Goal: Transaction & Acquisition: Purchase product/service

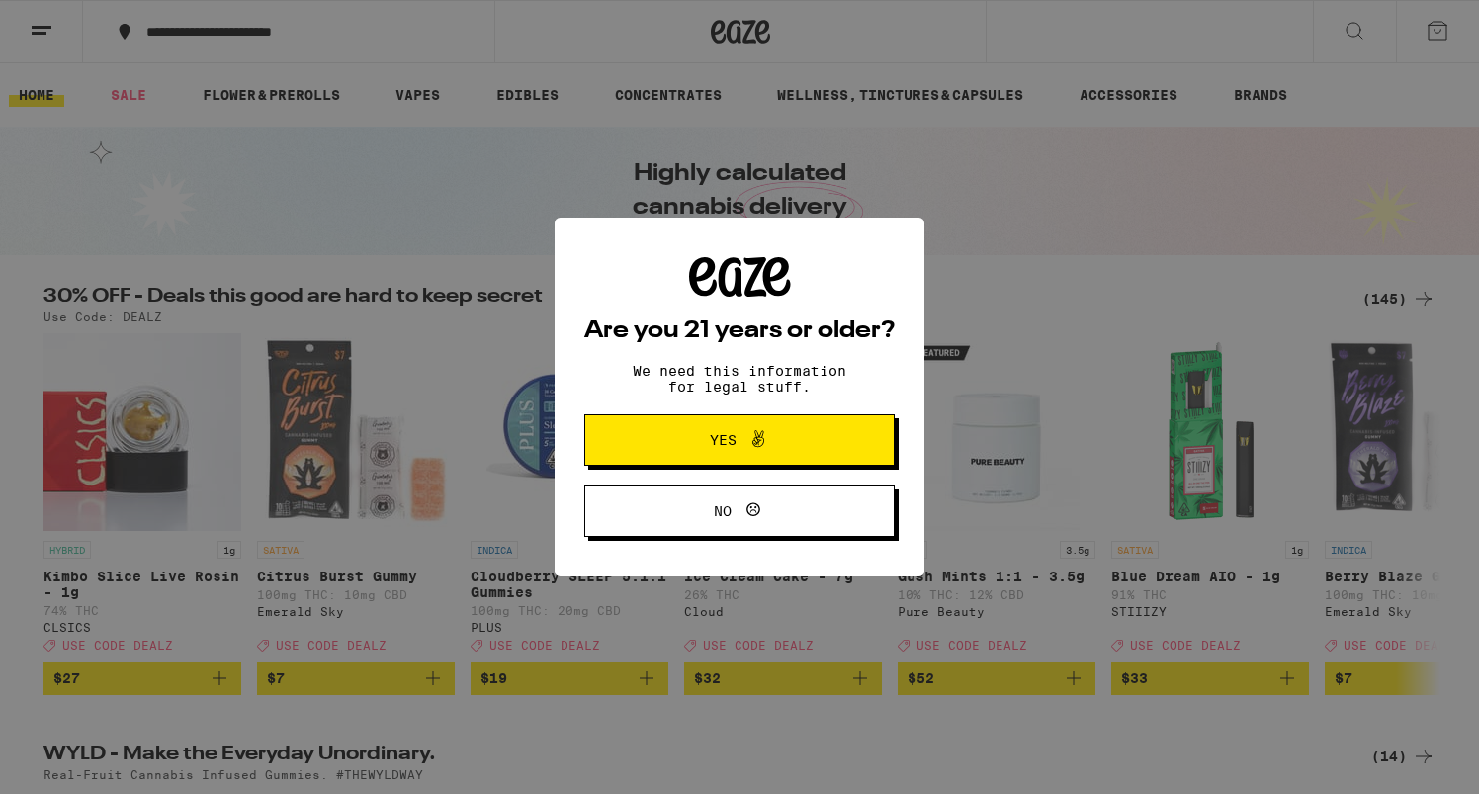
click at [709, 439] on span "Yes" at bounding box center [739, 440] width 150 height 26
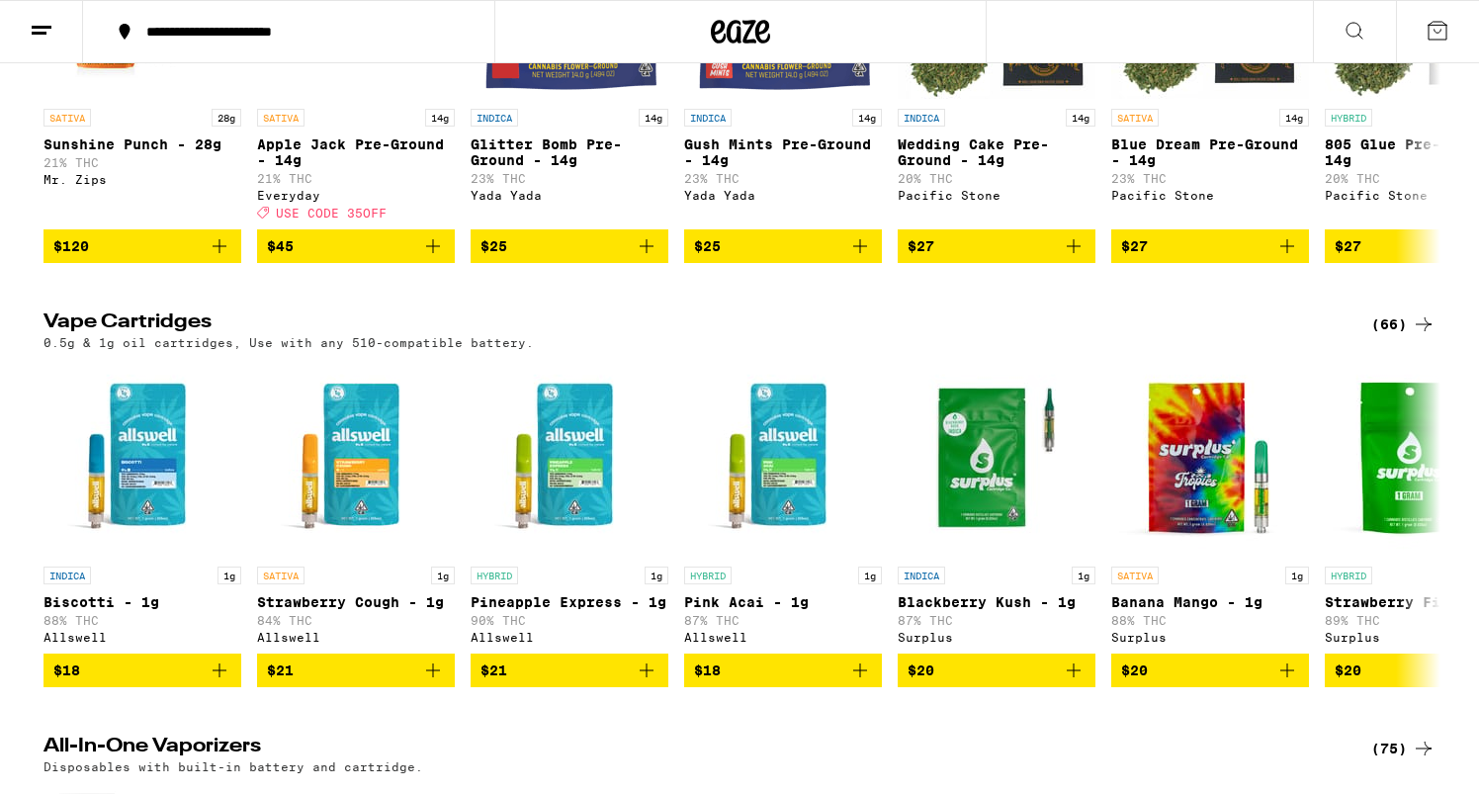
scroll to position [2370, 0]
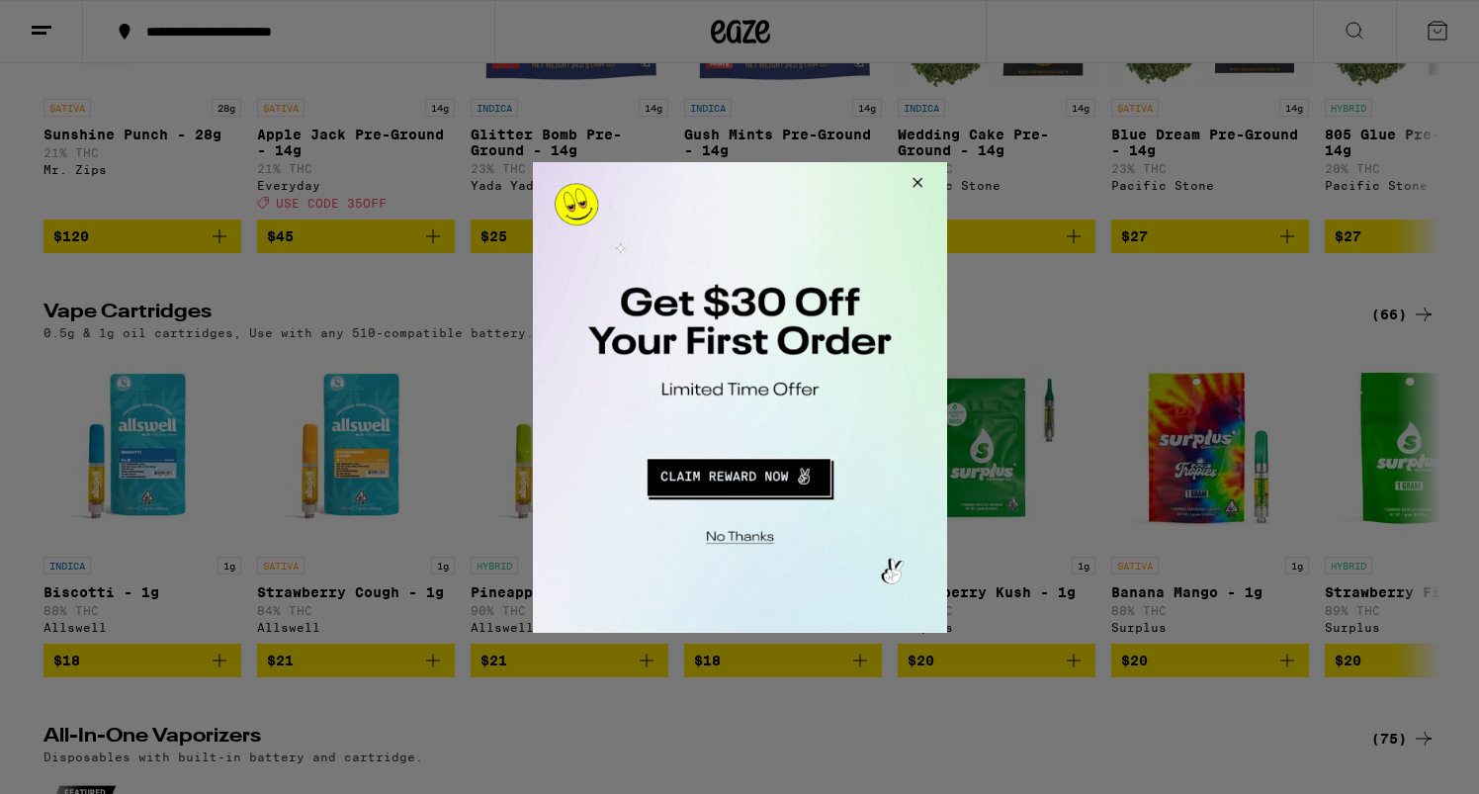
click at [916, 182] on button "Close Modal" at bounding box center [913, 184] width 53 height 47
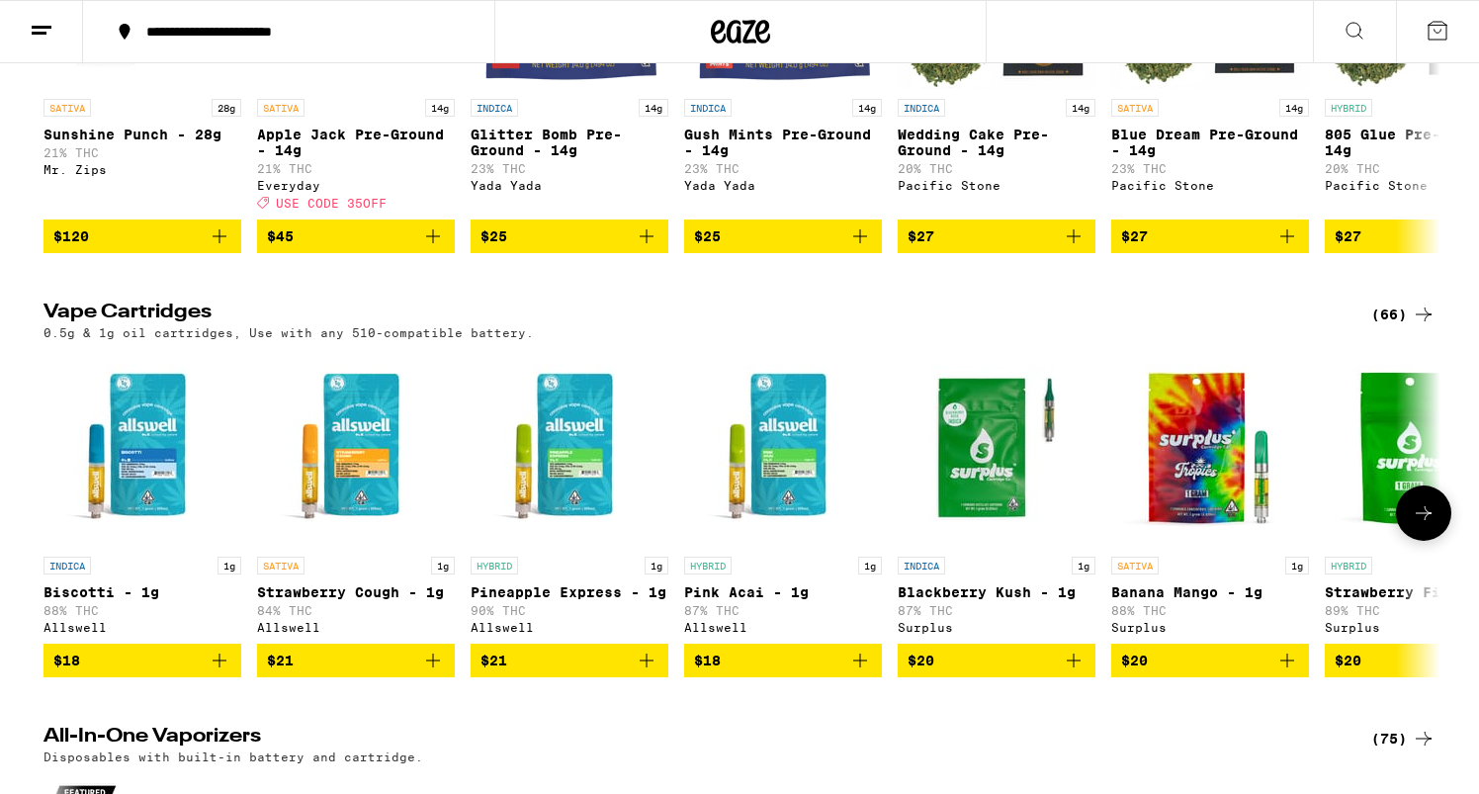
click at [1430, 525] on icon at bounding box center [1424, 513] width 24 height 24
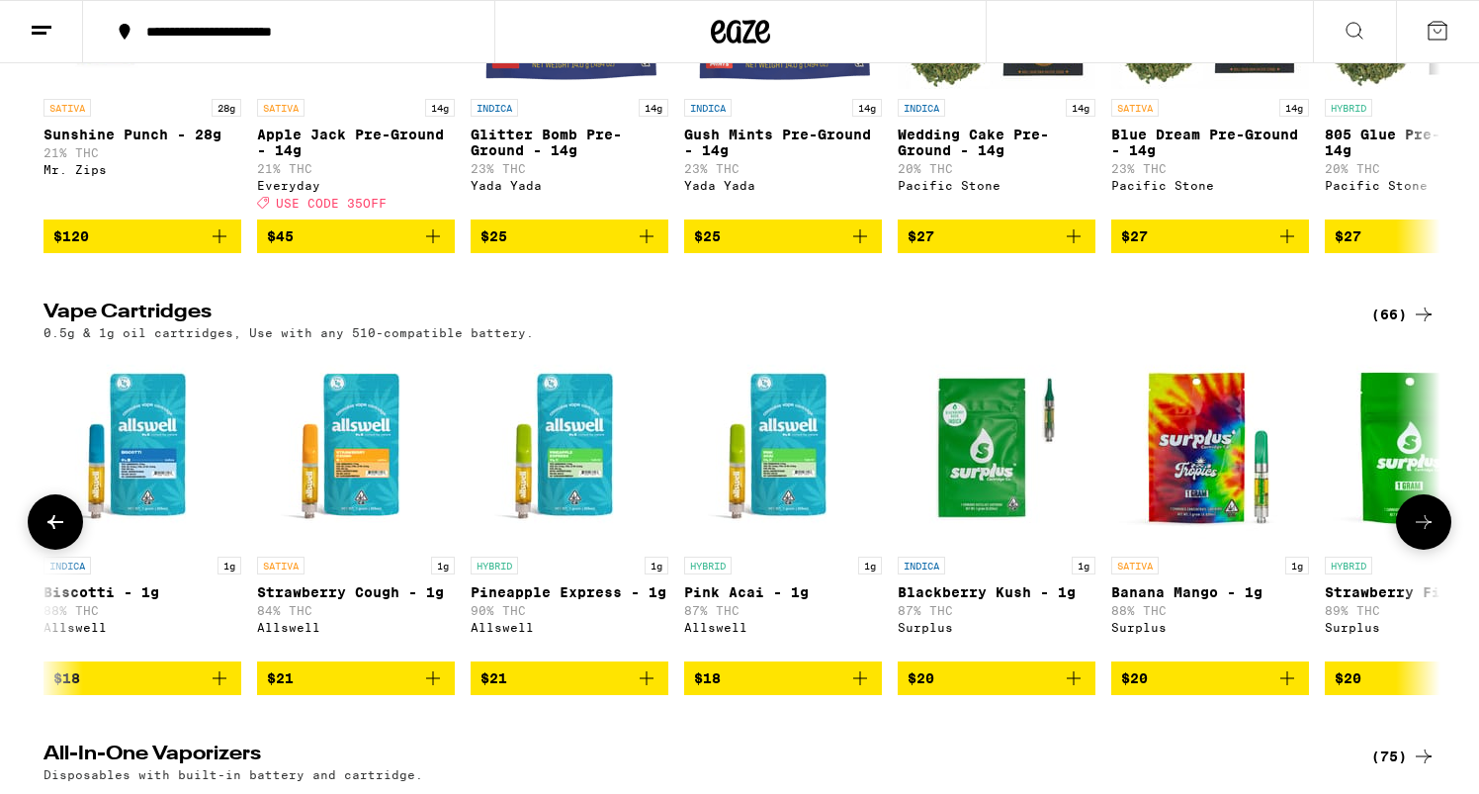
scroll to position [0, 1177]
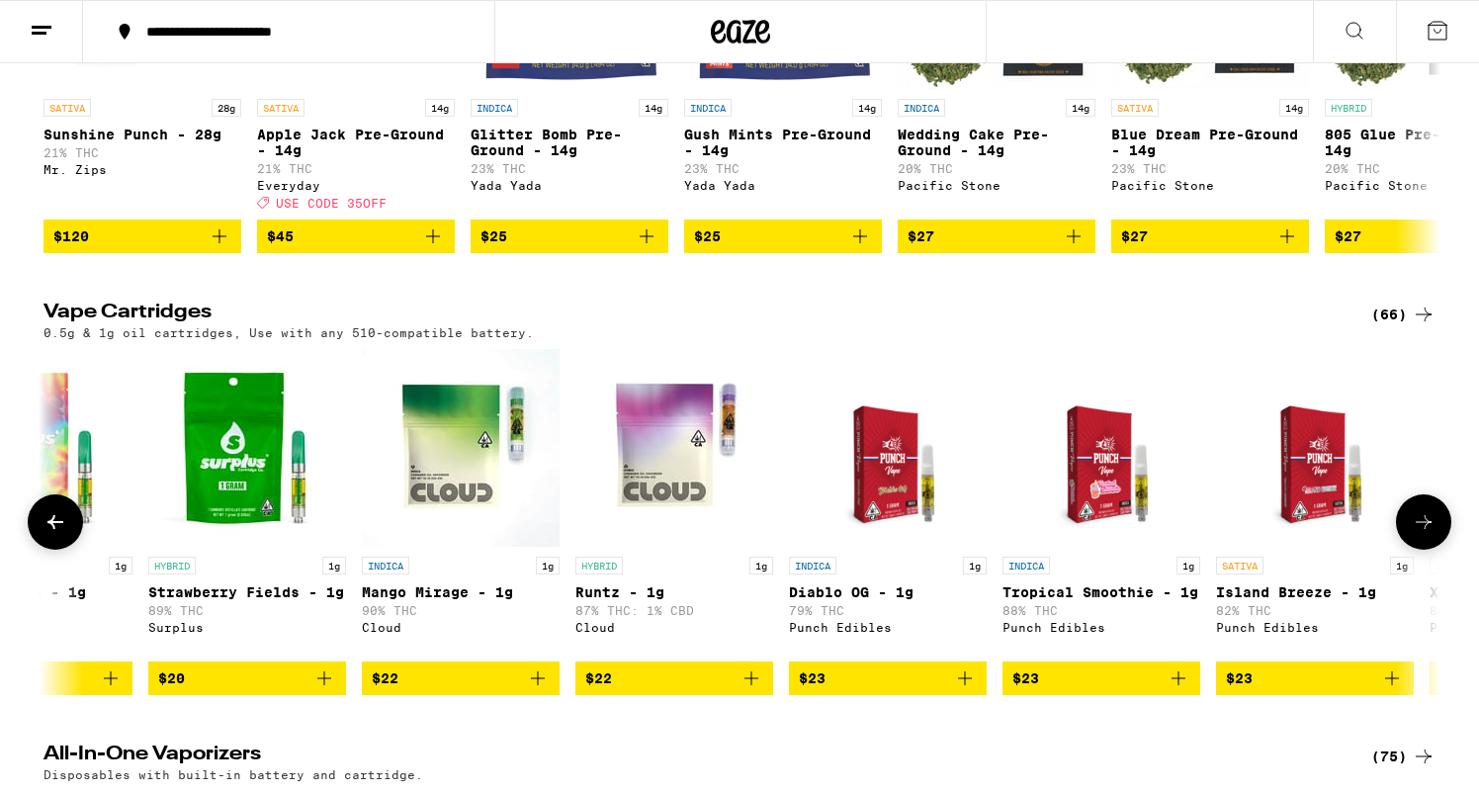
click at [1430, 534] on icon at bounding box center [1424, 522] width 24 height 24
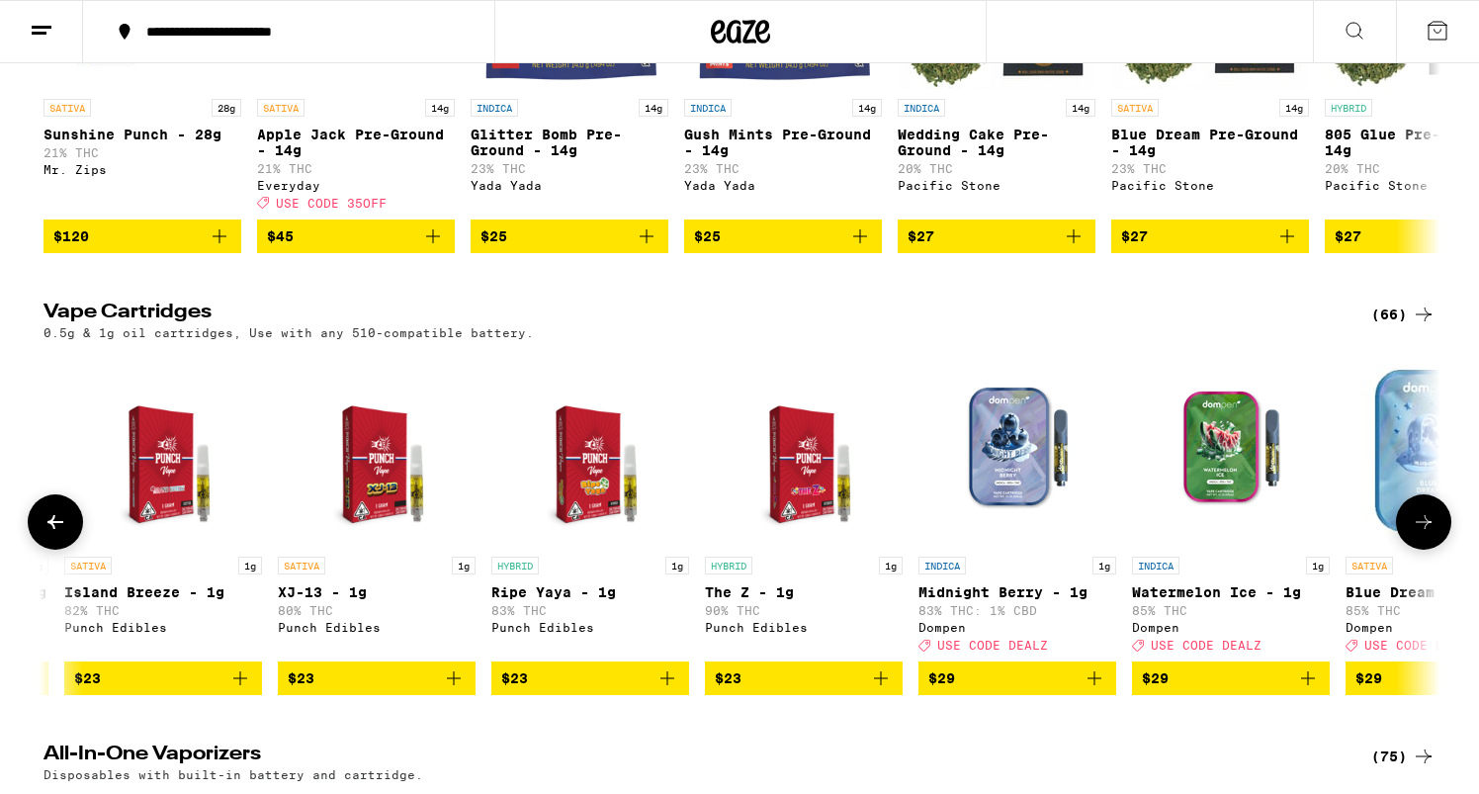
scroll to position [0, 2353]
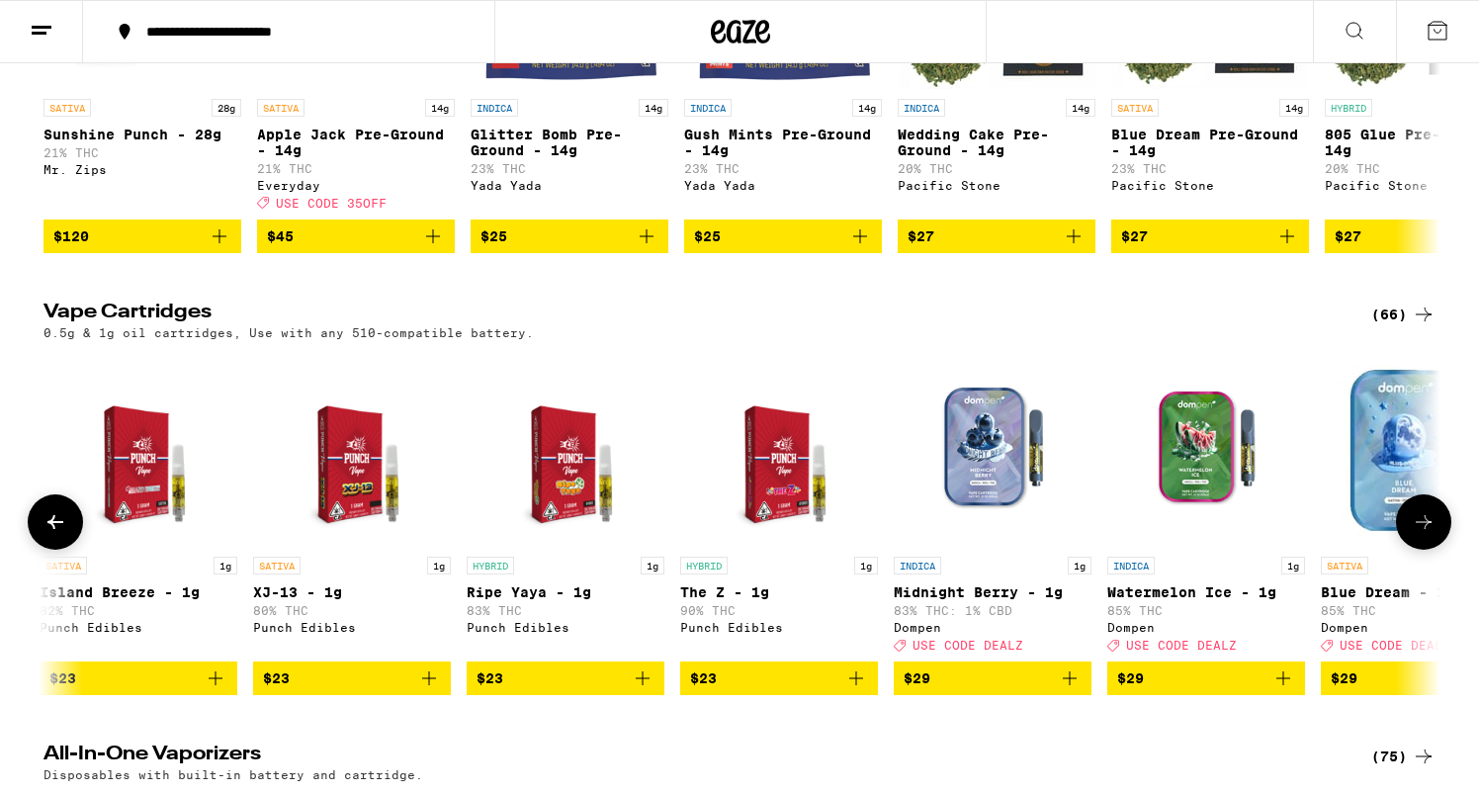
click at [1430, 534] on icon at bounding box center [1424, 522] width 24 height 24
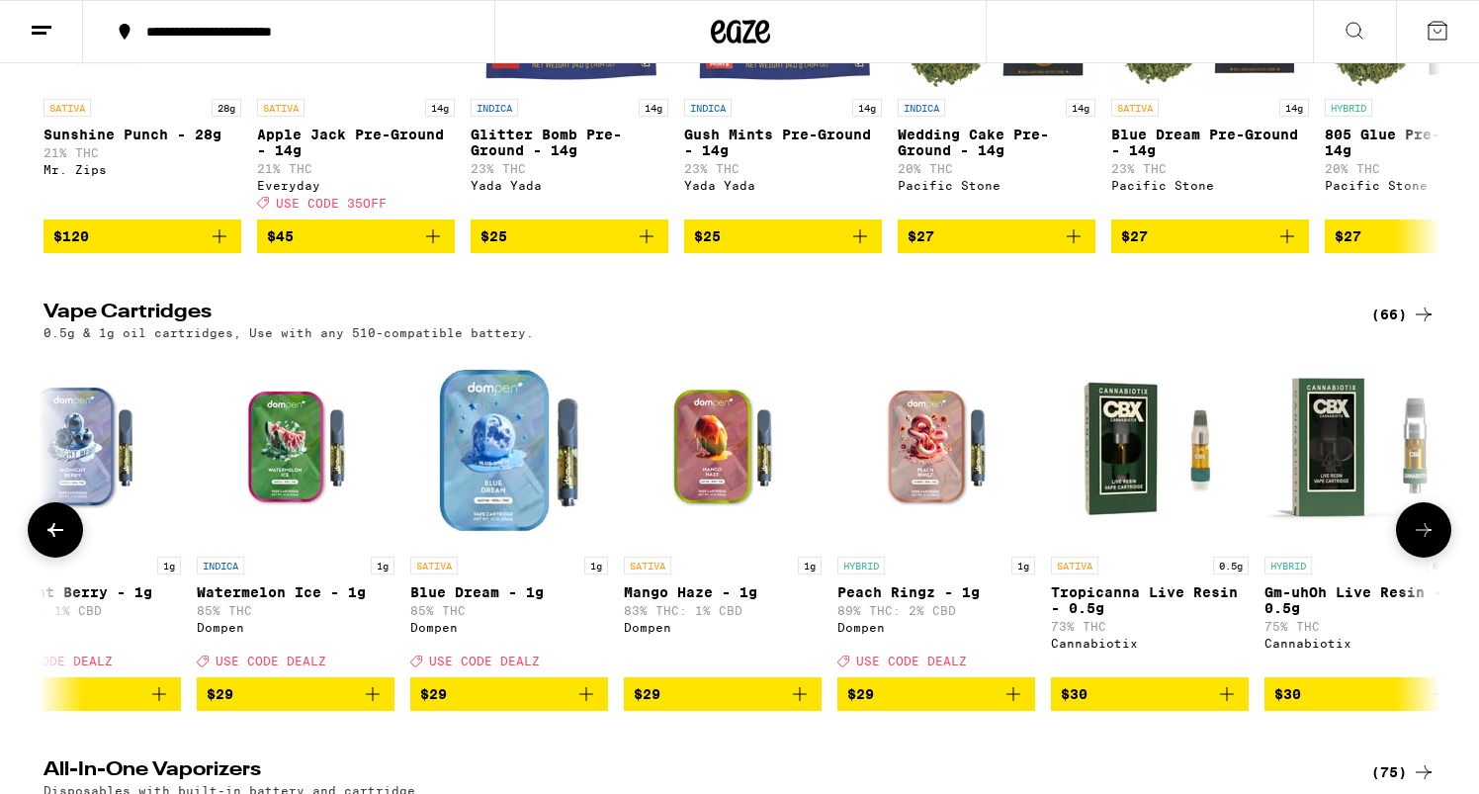
scroll to position [0, 3530]
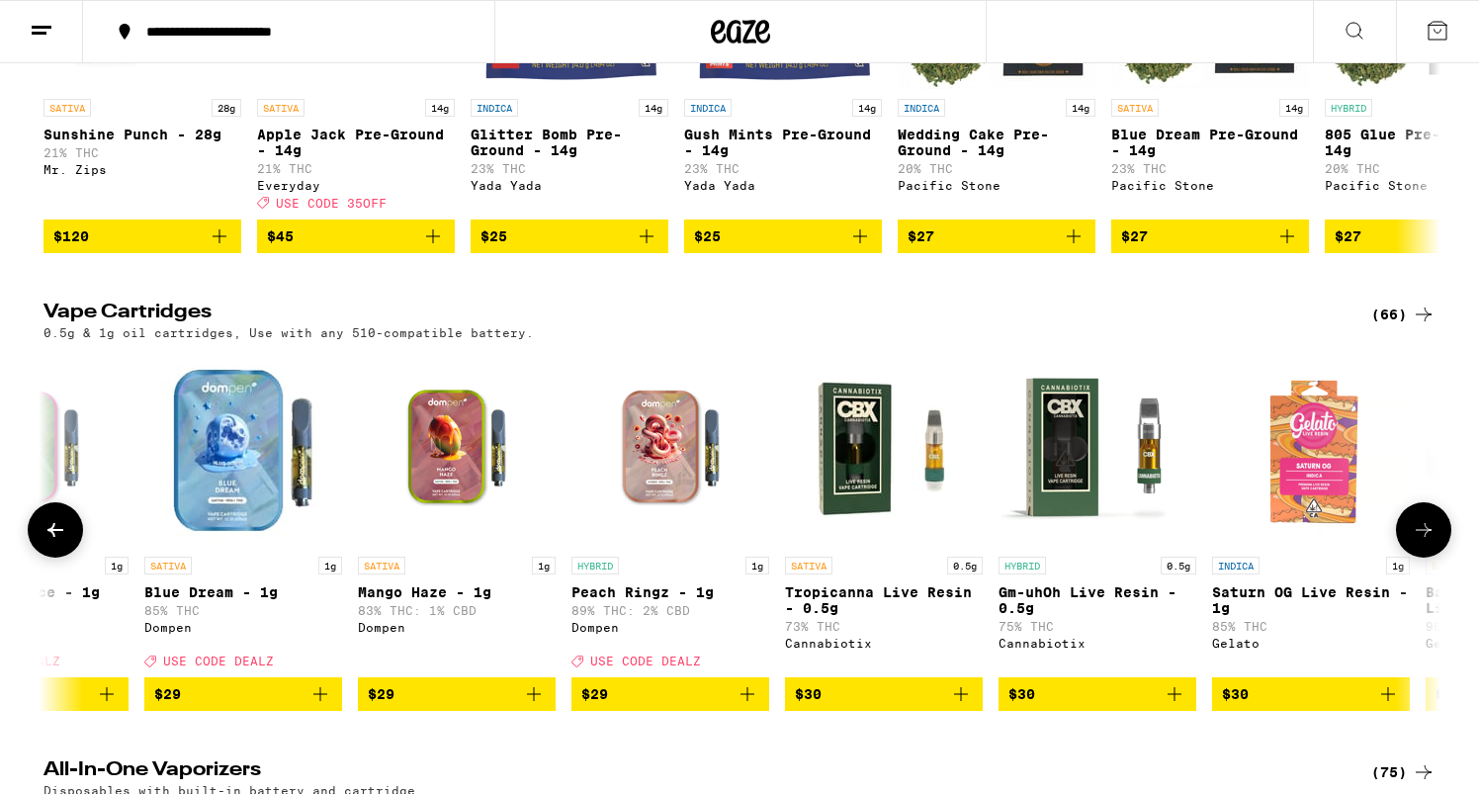
click at [1430, 542] on icon at bounding box center [1424, 530] width 24 height 24
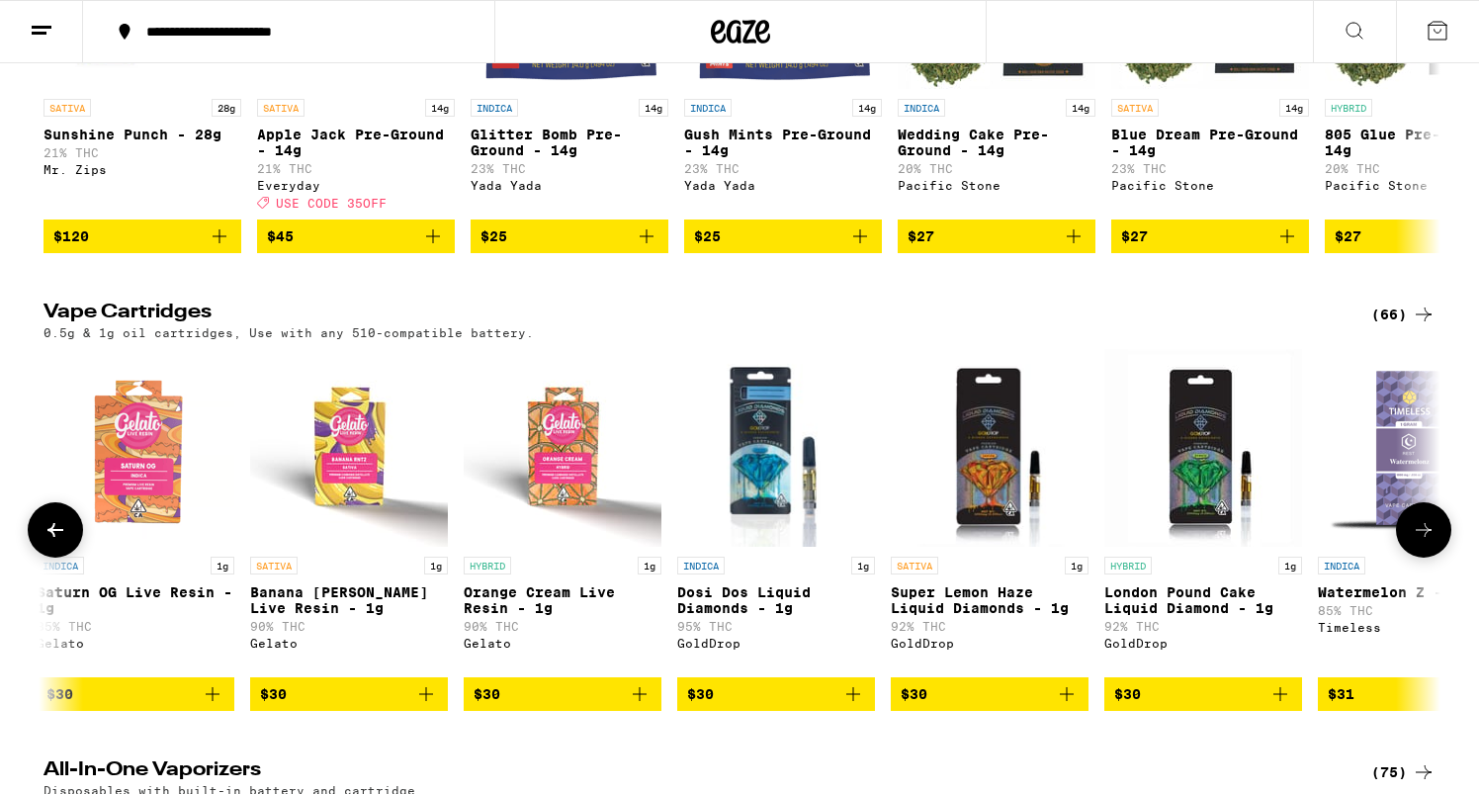
scroll to position [0, 4707]
click at [747, 491] on img "Open page for Dosi Dos Liquid Diamonds - 1g from GoldDrop" at bounding box center [775, 448] width 188 height 198
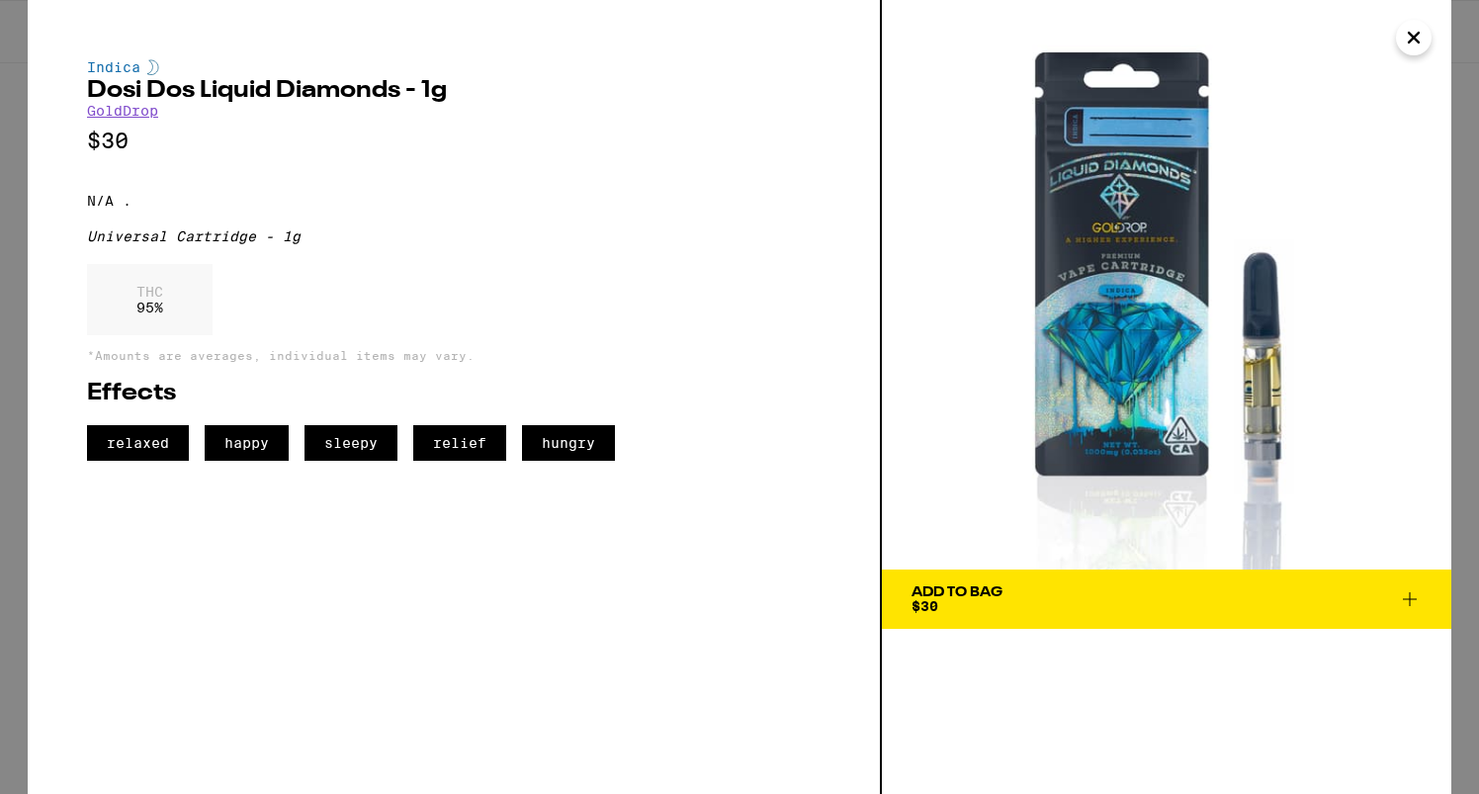
click at [1409, 39] on icon "Close" at bounding box center [1414, 38] width 24 height 30
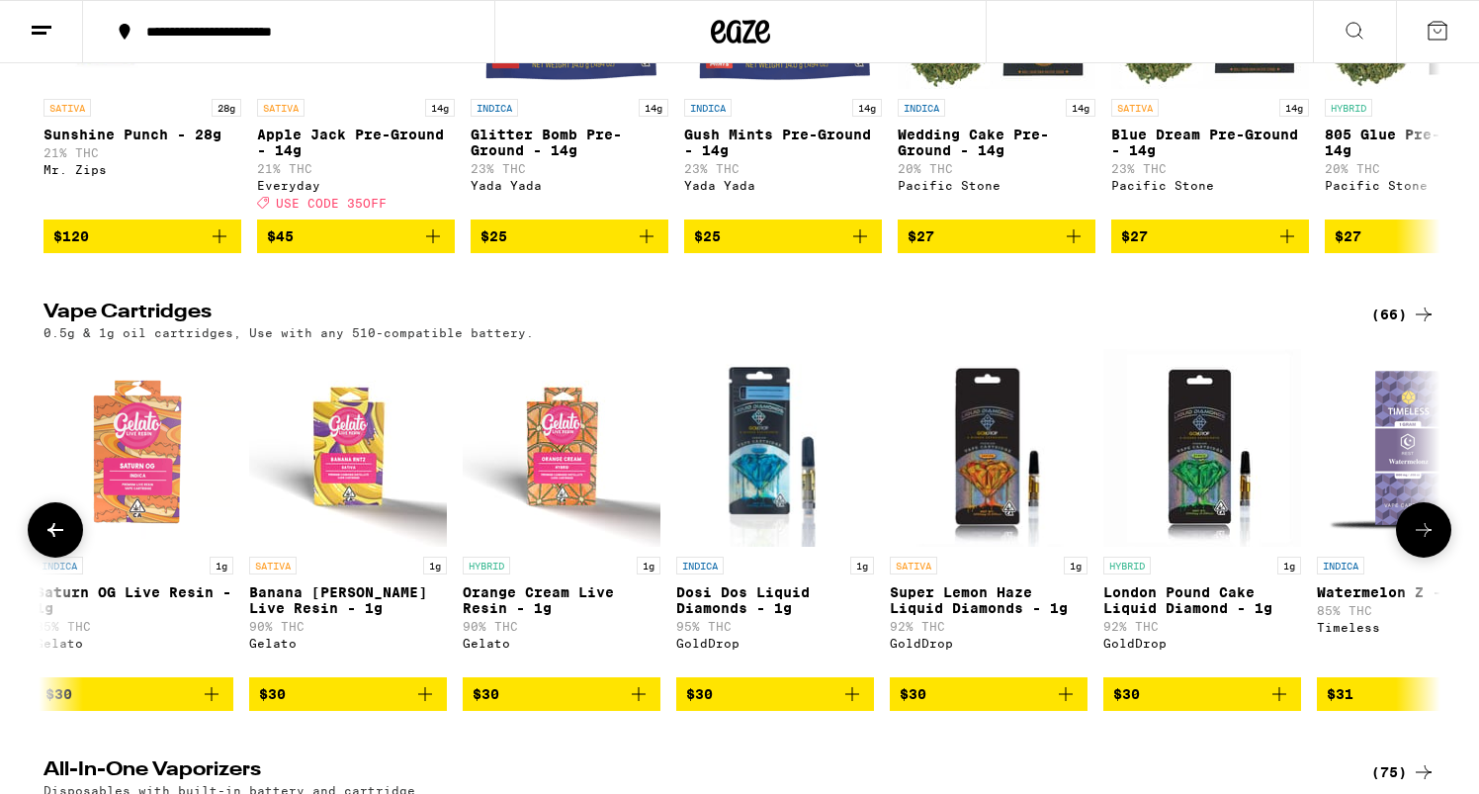
click at [1182, 472] on img "Open page for London Pound Cake Liquid Diamond - 1g from GoldDrop" at bounding box center [1203, 448] width 198 height 198
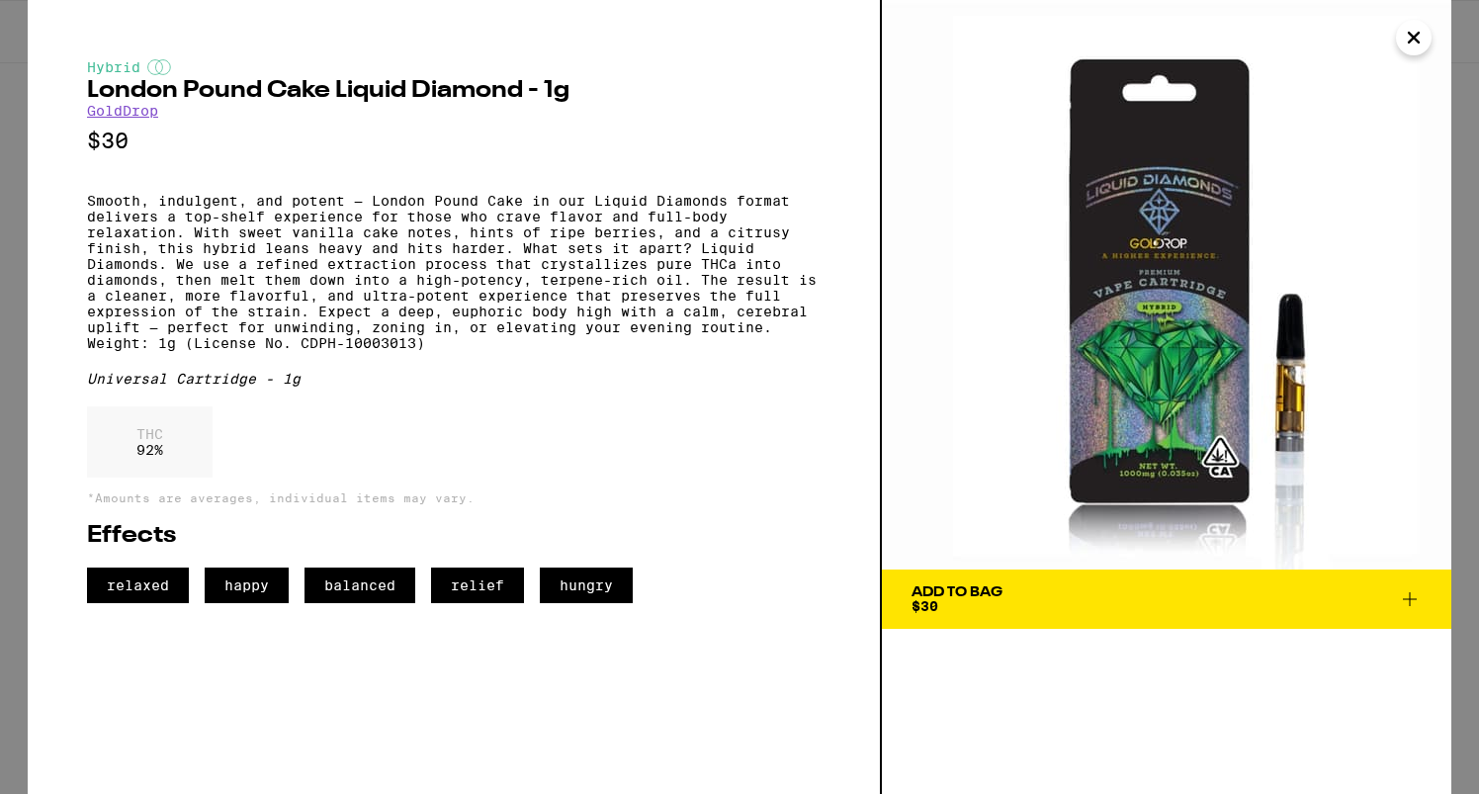
click at [121, 116] on link "GoldDrop" at bounding box center [122, 111] width 71 height 16
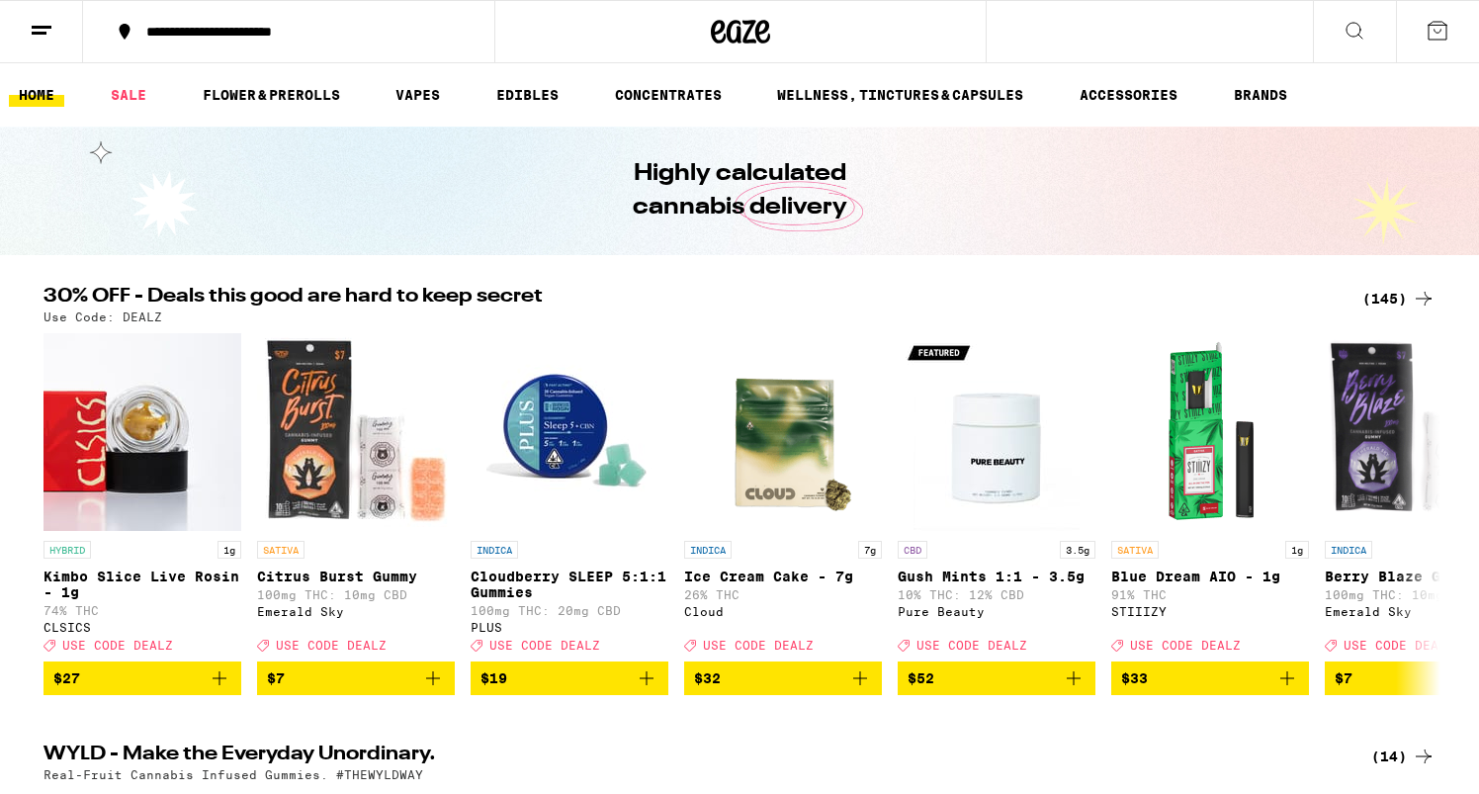
click at [227, 39] on div "**********" at bounding box center [300, 32] width 328 height 14
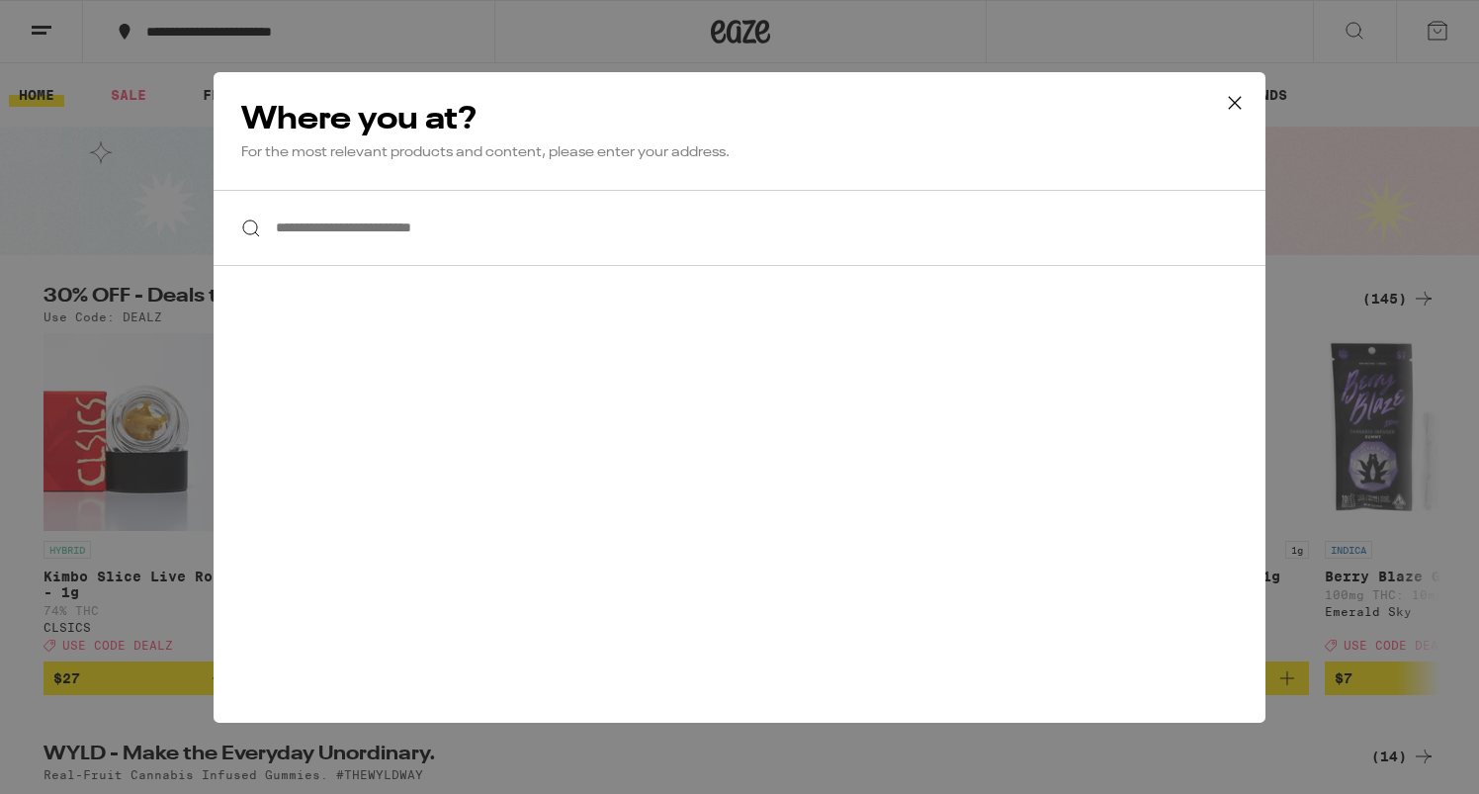
click at [364, 228] on input "**********" at bounding box center [740, 228] width 1052 height 76
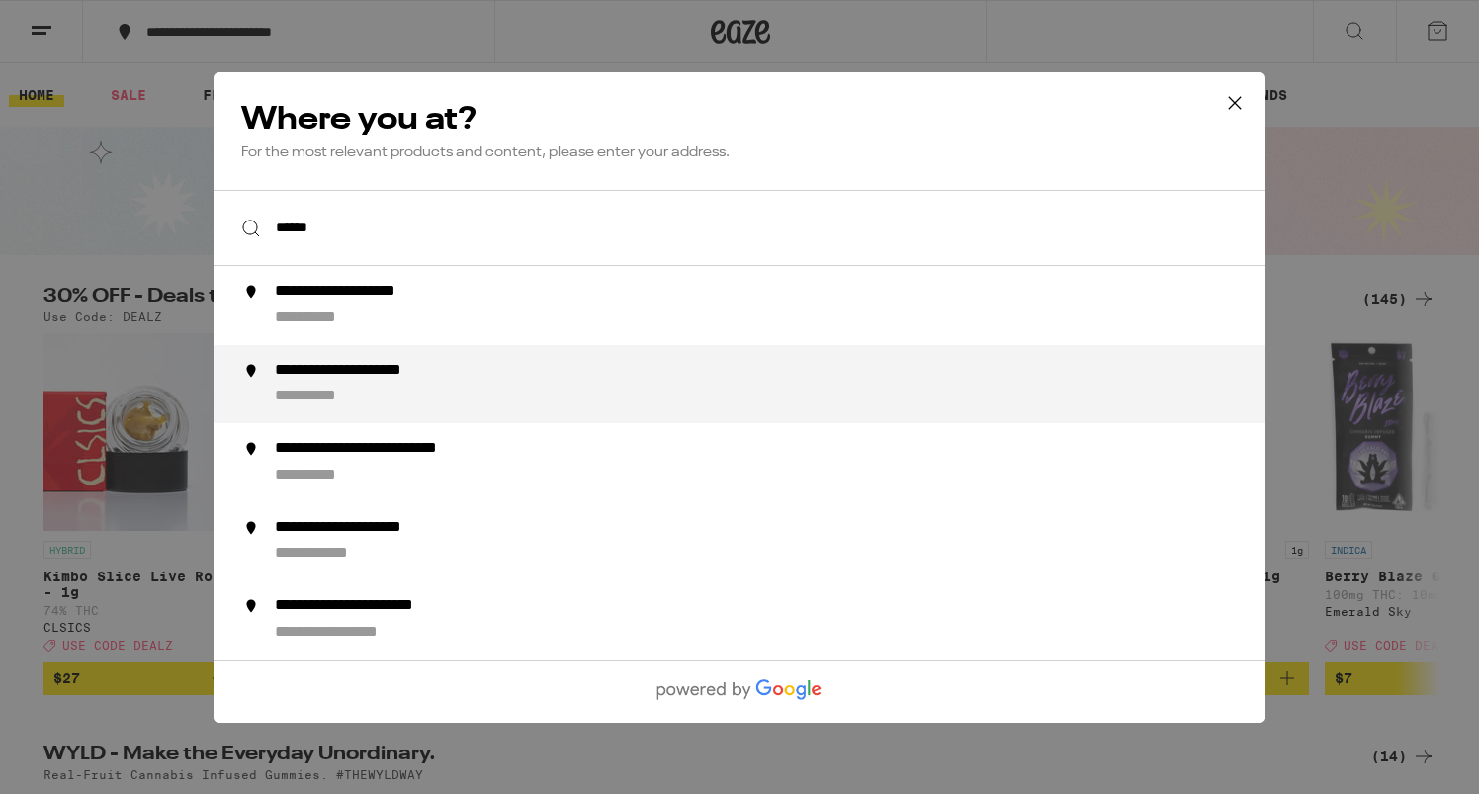
click at [391, 387] on div "**********" at bounding box center [779, 383] width 1009 height 47
type input "**********"
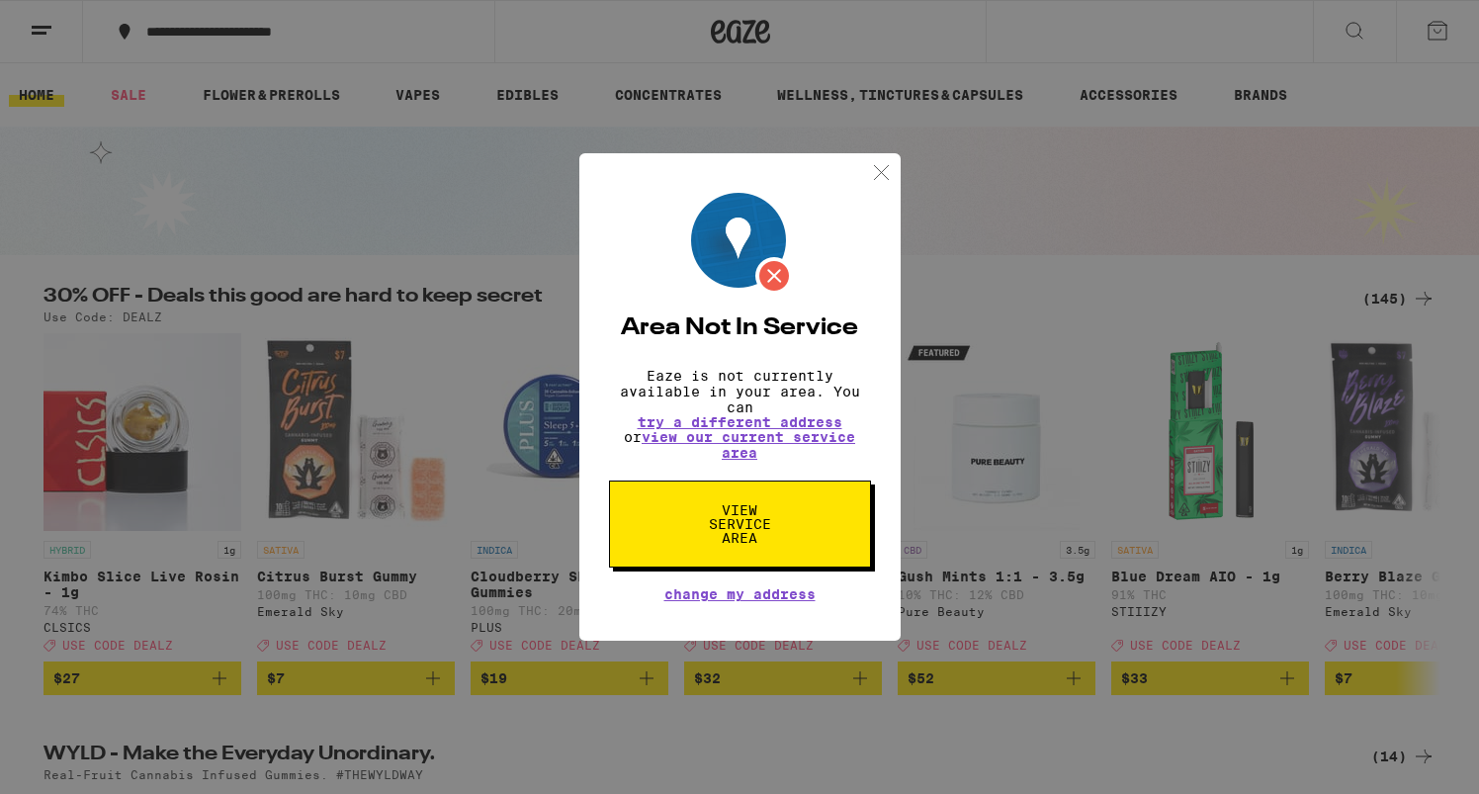
click at [873, 162] on img at bounding box center [881, 172] width 25 height 25
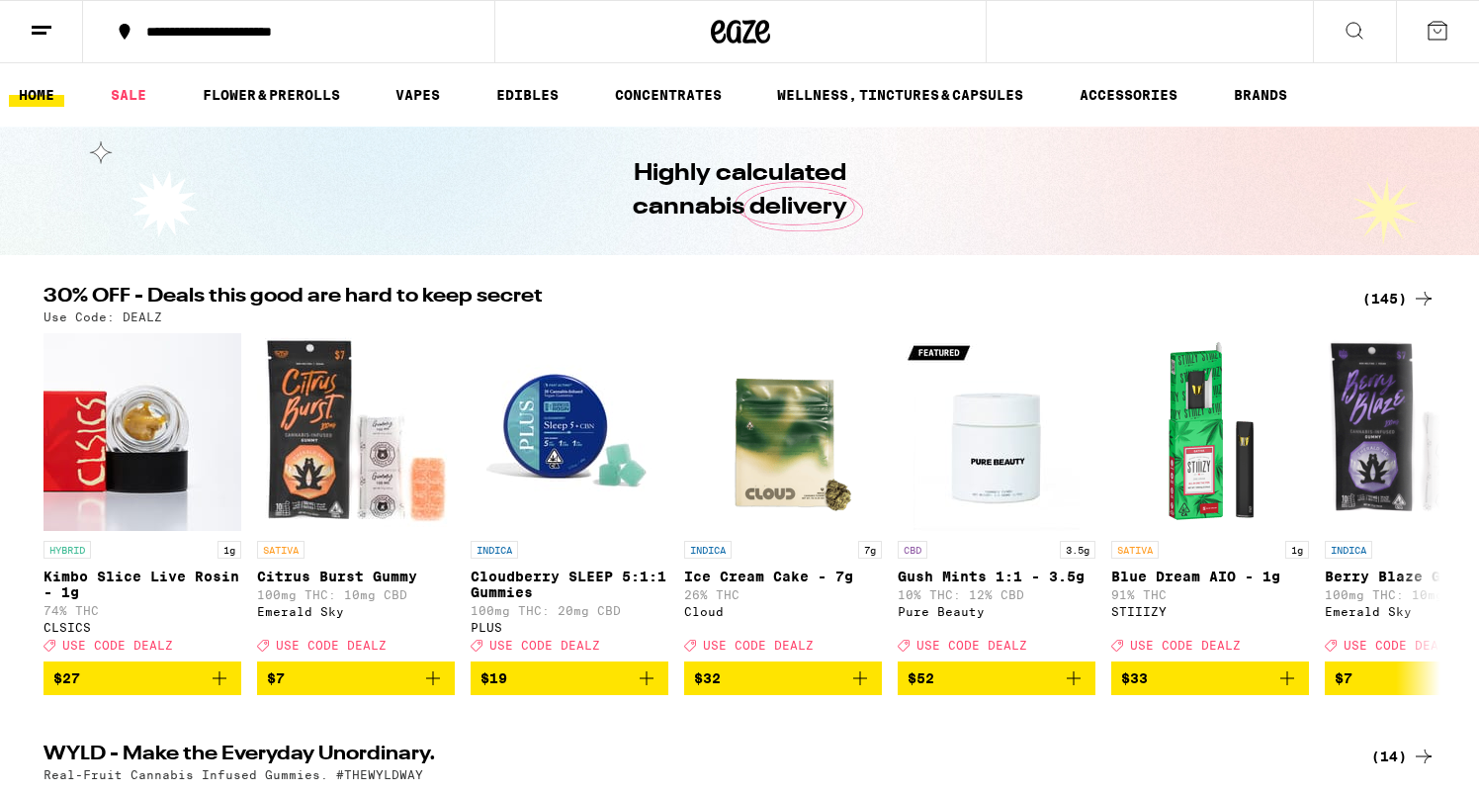
scroll to position [2370, 0]
